Goal: Information Seeking & Learning: Learn about a topic

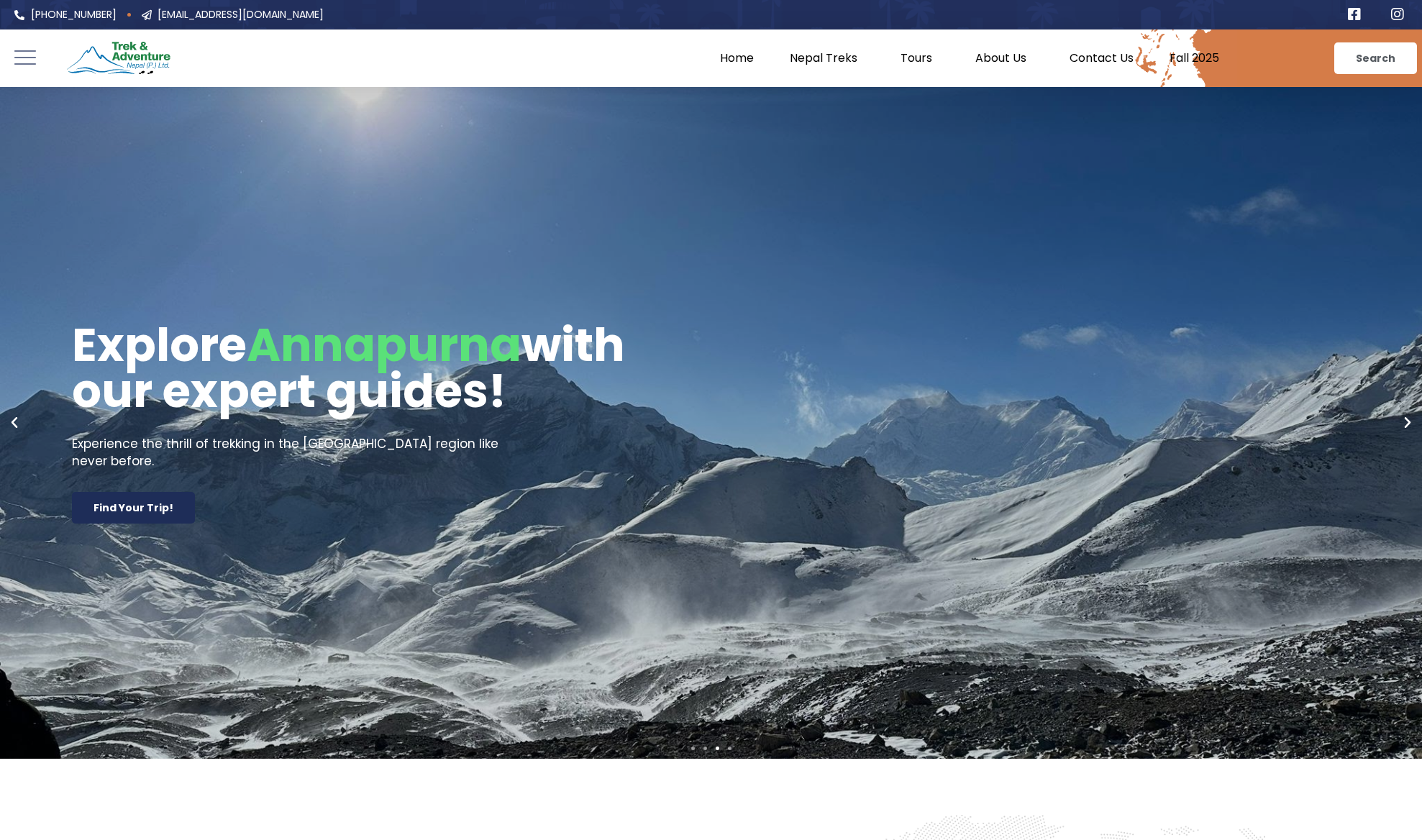
click at [38, 60] on div at bounding box center [104, 58] width 137 height 39
click at [30, 58] on rect at bounding box center [25, 57] width 24 height 1
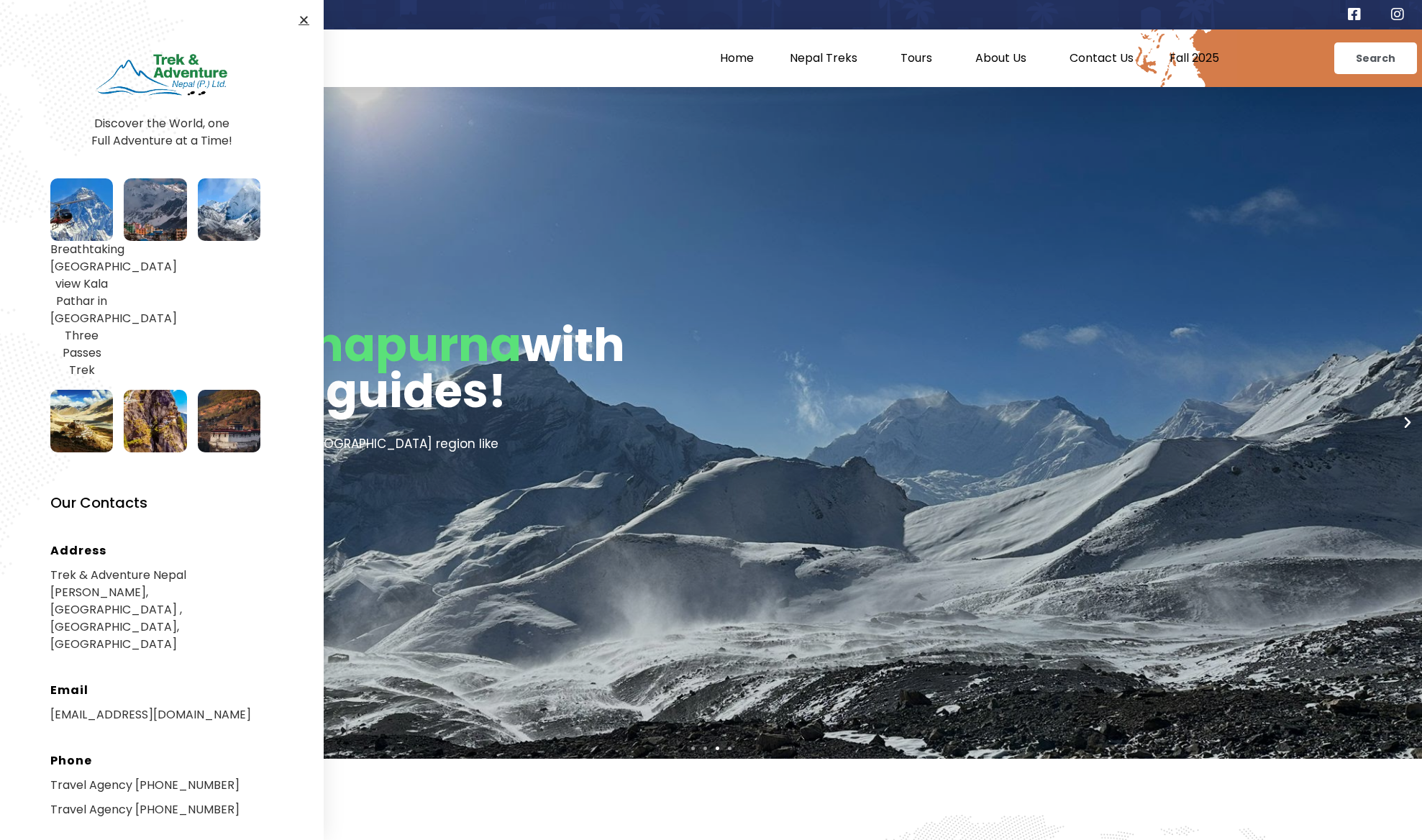
click at [899, 300] on link "Explore Annapurna with our expert guides! Experience the thrill of trekking in …" at bounding box center [711, 423] width 1422 height 672
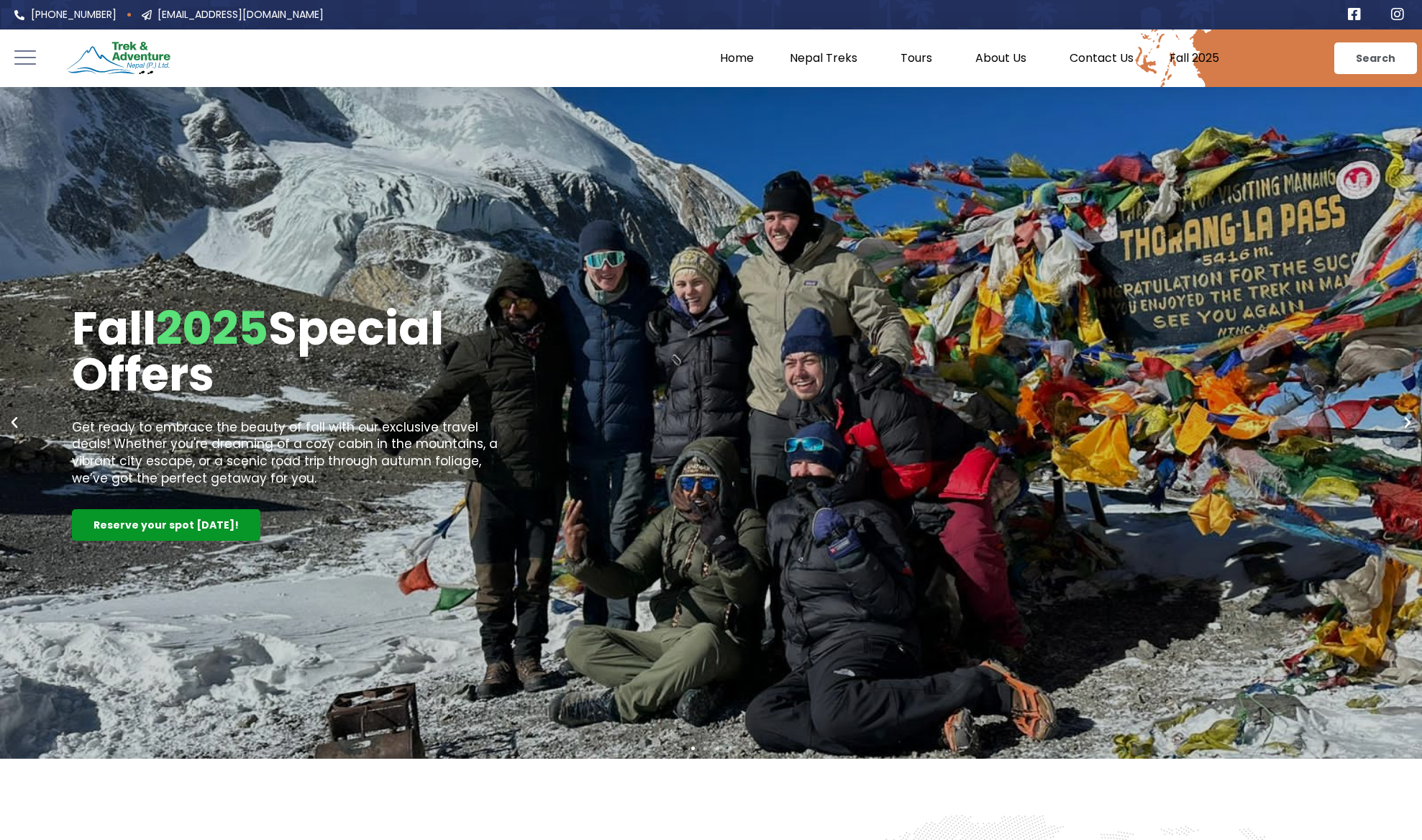
click at [115, 522] on div "Reserve your spot today!" at bounding box center [166, 525] width 189 height 32
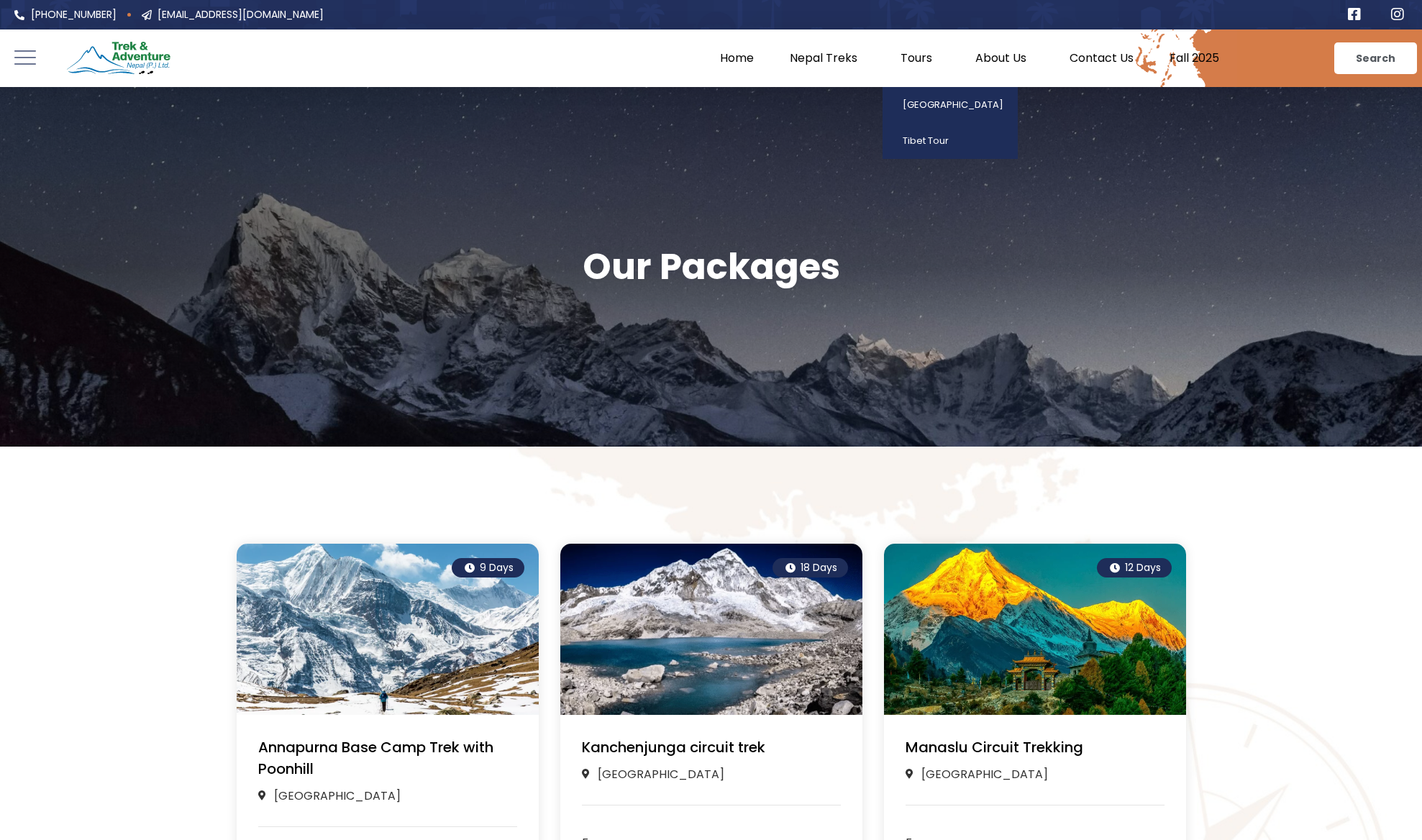
click at [902, 58] on link "Tours" at bounding box center [919, 58] width 75 height 14
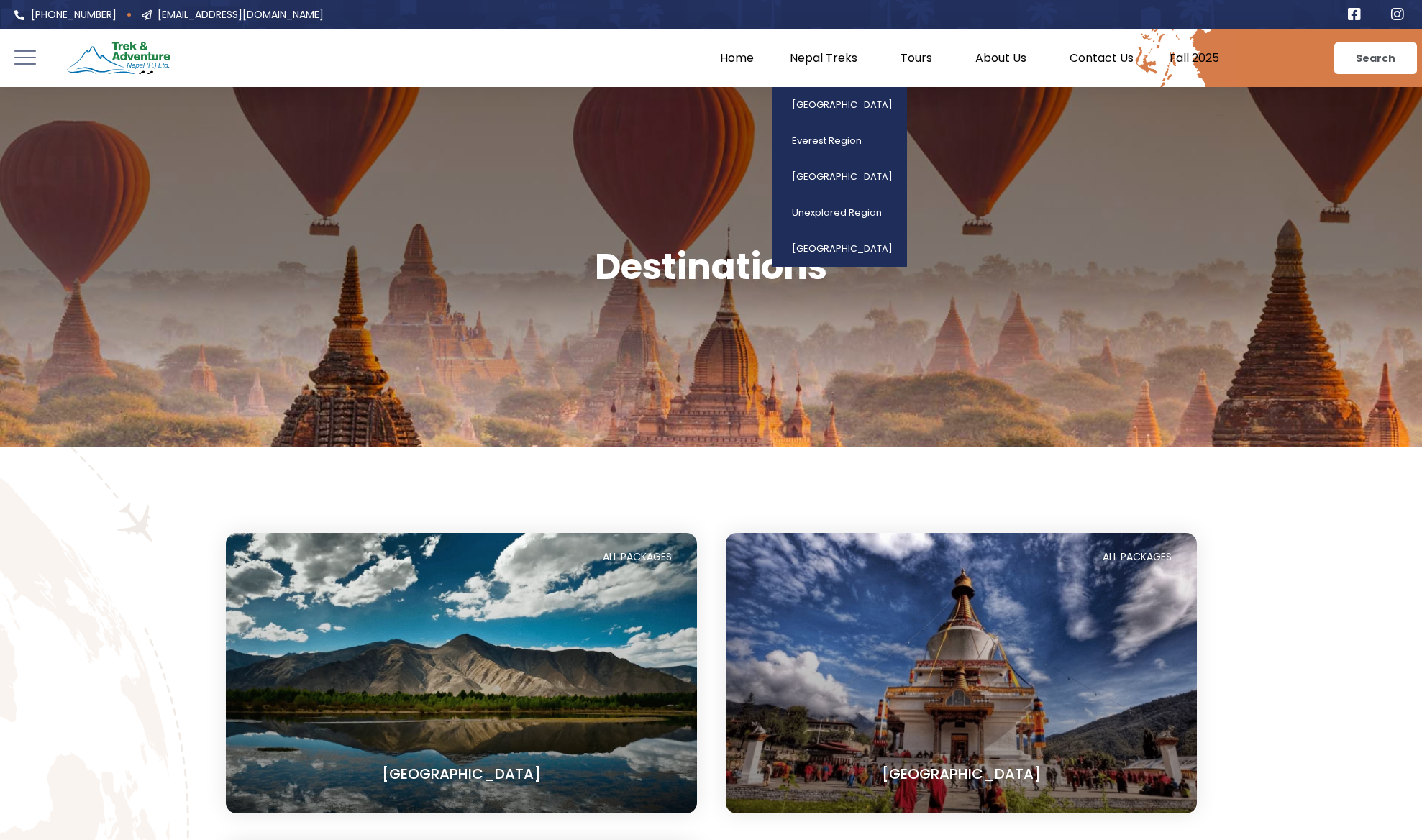
click at [836, 60] on link "Nepal Treks" at bounding box center [828, 58] width 111 height 14
